Goal: Complete application form: Complete application form

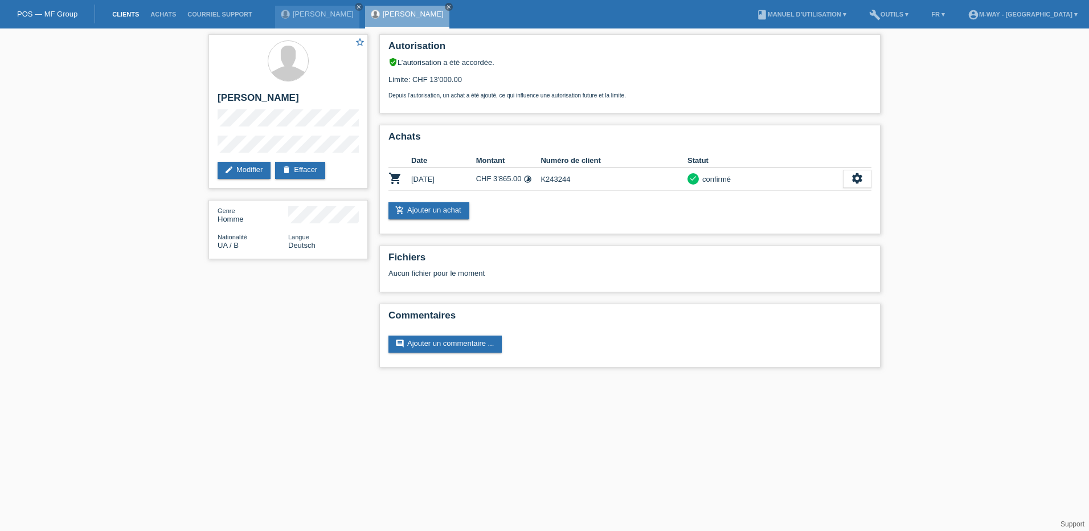
click at [128, 16] on link "Clients" at bounding box center [126, 14] width 38 height 7
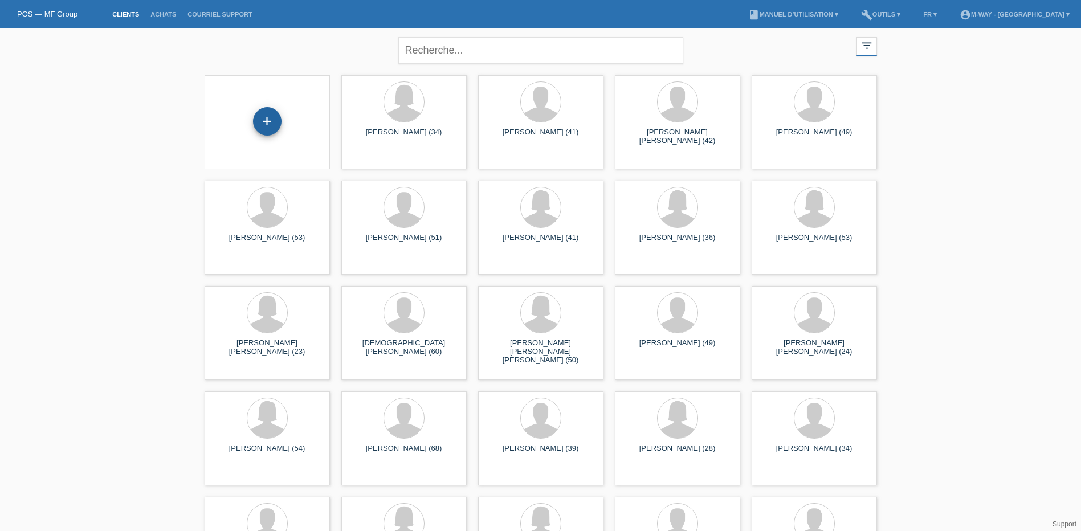
click at [268, 122] on div "+" at bounding box center [267, 121] width 28 height 28
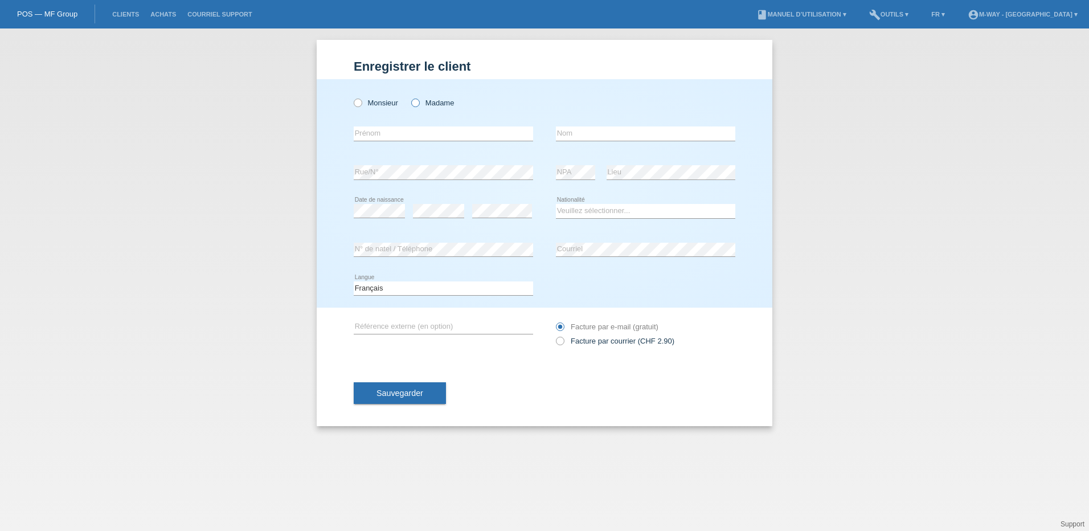
click at [410, 97] on icon at bounding box center [410, 97] width 0 height 0
click at [415, 104] on input "Madame" at bounding box center [414, 102] width 7 height 7
radio input "true"
click at [407, 131] on input "text" at bounding box center [443, 133] width 179 height 14
type input "Viviane"
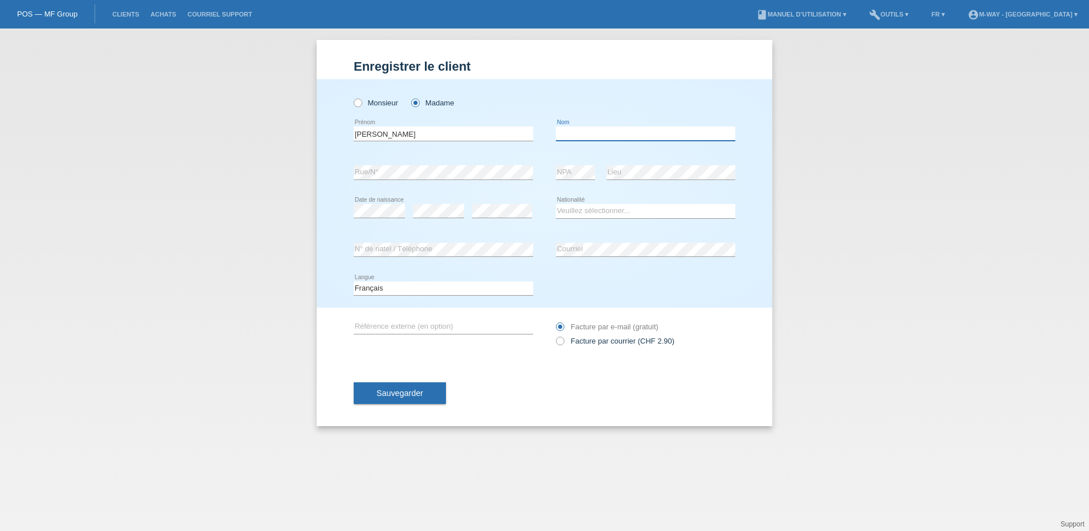
click at [607, 132] on input "text" at bounding box center [645, 133] width 179 height 14
type input "[PERSON_NAME]"
click at [597, 206] on select "Veuillez sélectionner... Suisse Allemagne Autriche Liechtenstein ------------ A…" at bounding box center [645, 211] width 179 height 14
select select "CH"
click at [556, 204] on select "Veuillez sélectionner... Suisse Allemagne Autriche Liechtenstein ------------ A…" at bounding box center [645, 211] width 179 height 14
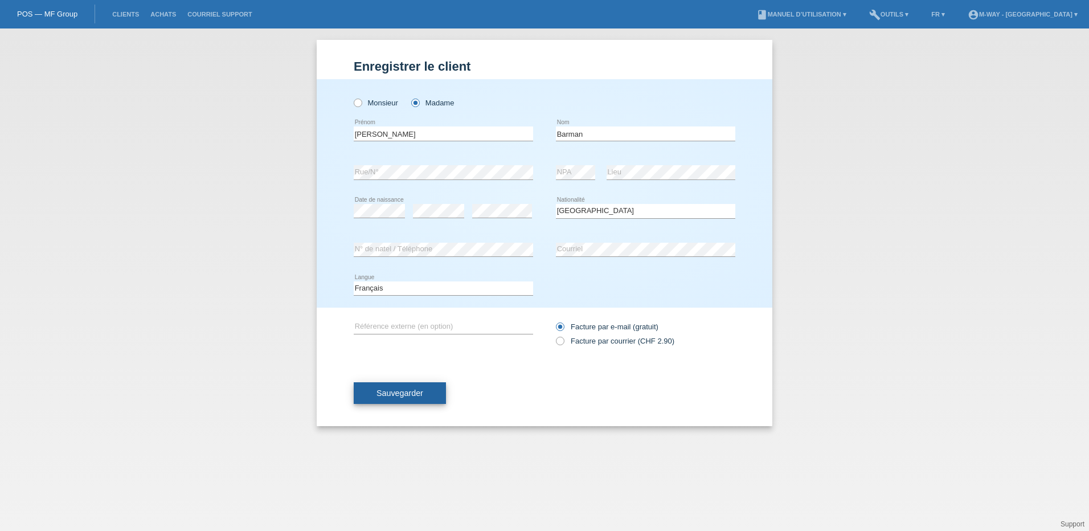
click at [414, 393] on span "Sauvegarder" at bounding box center [400, 393] width 47 height 9
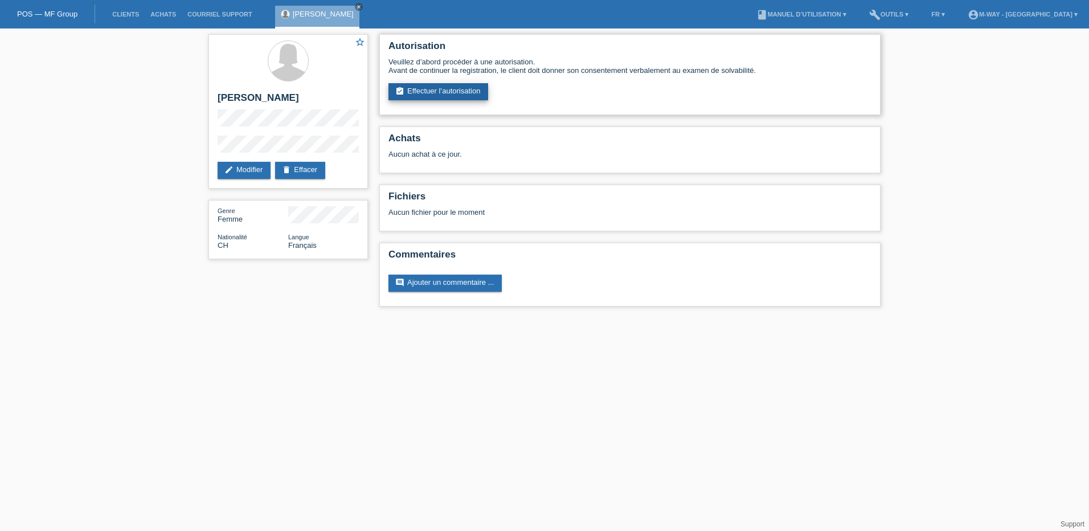
click at [460, 84] on link "assignment_turned_in Effectuer l’autorisation" at bounding box center [439, 91] width 100 height 17
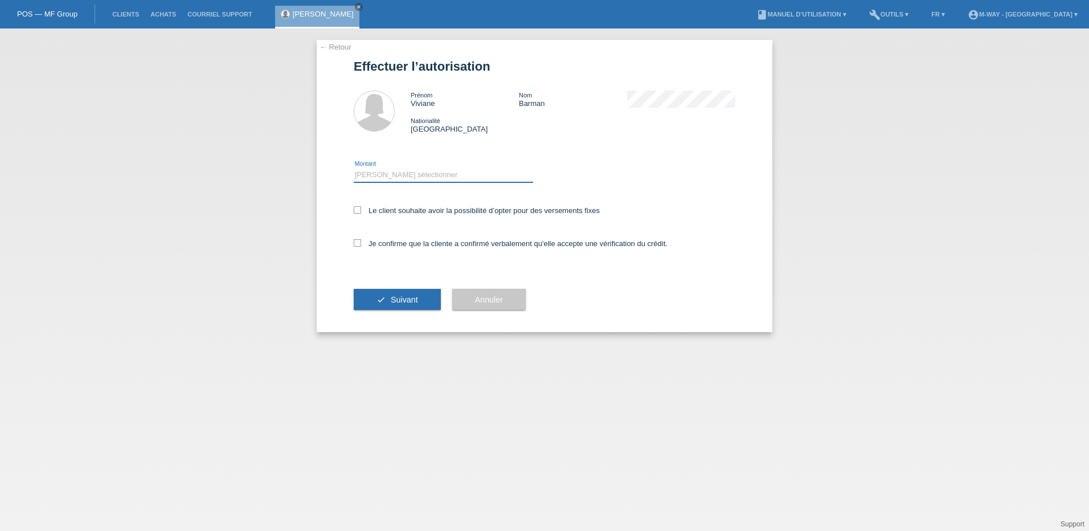
click at [396, 173] on select "Veuillez sélectionner CHF 1.00 - CHF 499.00 CHF 500.00 - CHF 1'999.00 CHF 2'000…" at bounding box center [443, 175] width 179 height 14
select select "3"
click at [354, 168] on select "Veuillez sélectionner CHF 1.00 - CHF 499.00 CHF 500.00 - CHF 1'999.00 CHF 2'000…" at bounding box center [443, 175] width 179 height 14
click at [354, 211] on icon at bounding box center [357, 209] width 7 height 7
click at [354, 211] on input "Le client souhaite avoir la possibilité d’opter pour des versements fixes" at bounding box center [357, 209] width 7 height 7
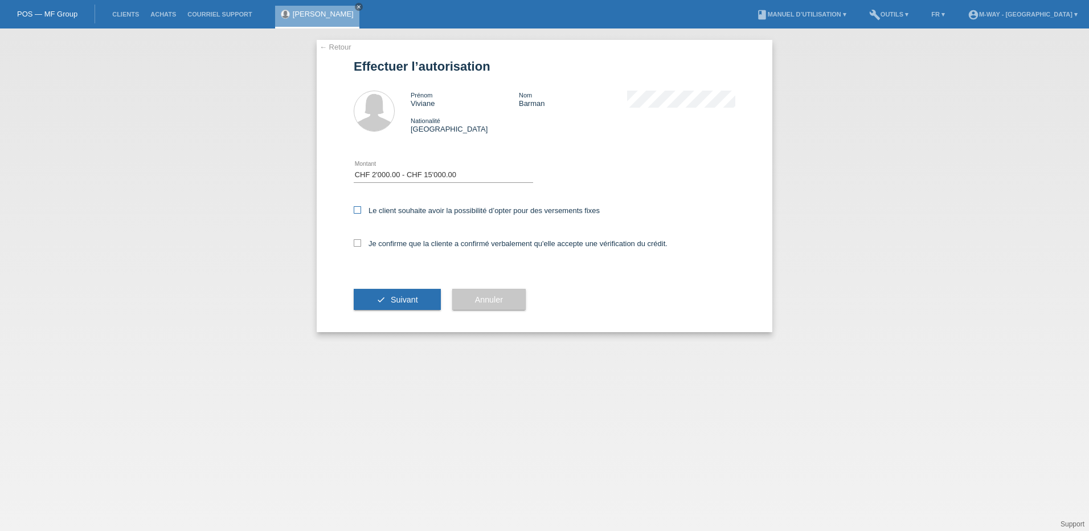
checkbox input "true"
click at [360, 245] on icon at bounding box center [357, 242] width 7 height 7
click at [360, 245] on input "Je confirme que la cliente a confirmé verbalement qu'elle accepte une vérificat…" at bounding box center [357, 242] width 7 height 7
checkbox input "true"
click at [373, 296] on button "check Suivant" at bounding box center [397, 300] width 87 height 22
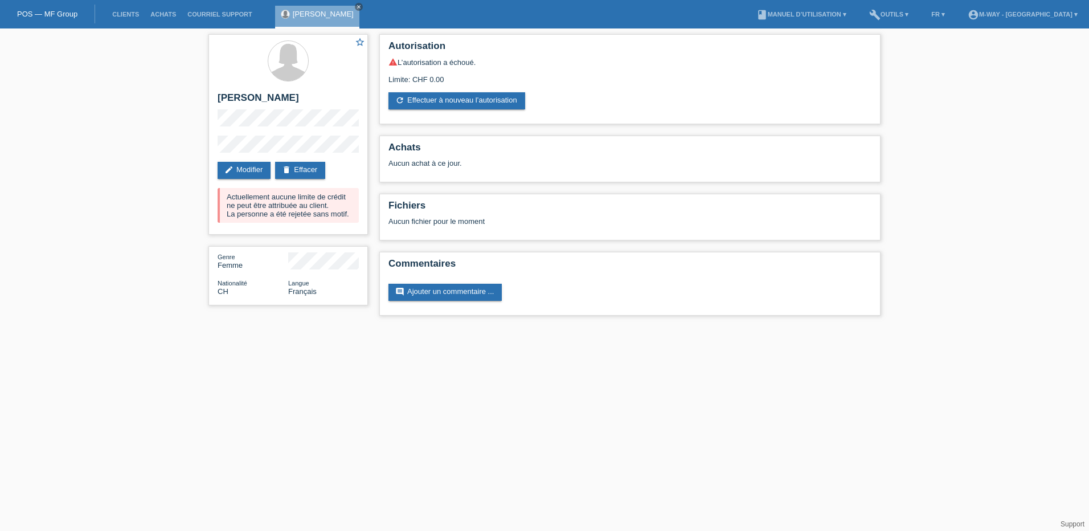
click at [129, 10] on li "Clients" at bounding box center [126, 14] width 38 height 29
click at [126, 13] on link "Clients" at bounding box center [126, 14] width 38 height 7
